Goal: Task Accomplishment & Management: Manage account settings

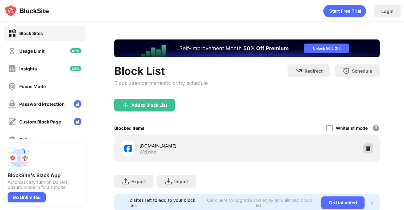
click at [366, 147] on img at bounding box center [369, 148] width 6 height 6
